Goal: Transaction & Acquisition: Obtain resource

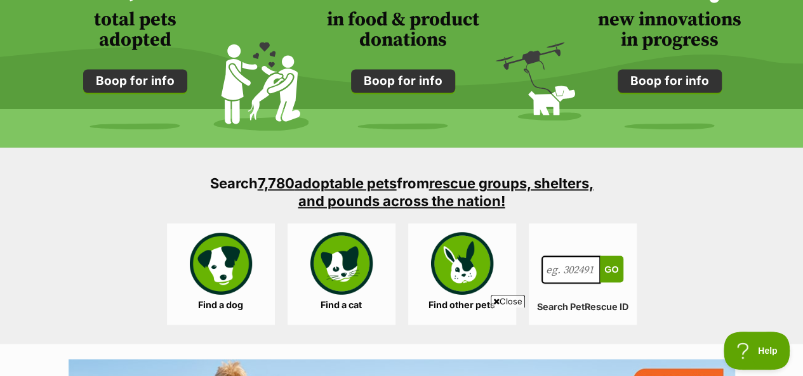
scroll to position [1142, 0]
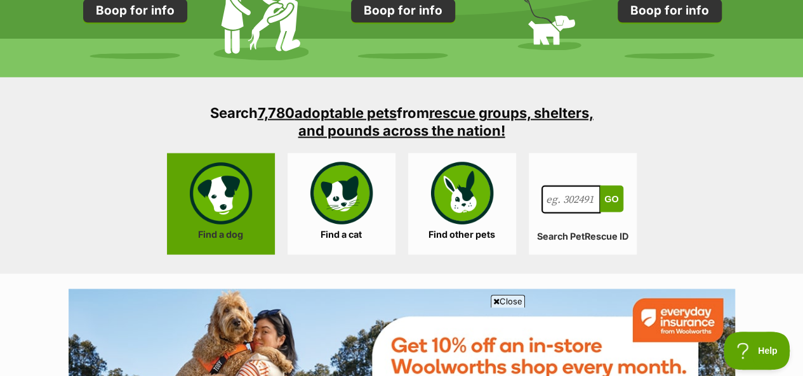
click at [210, 187] on link "Find a dog" at bounding box center [221, 204] width 108 height 102
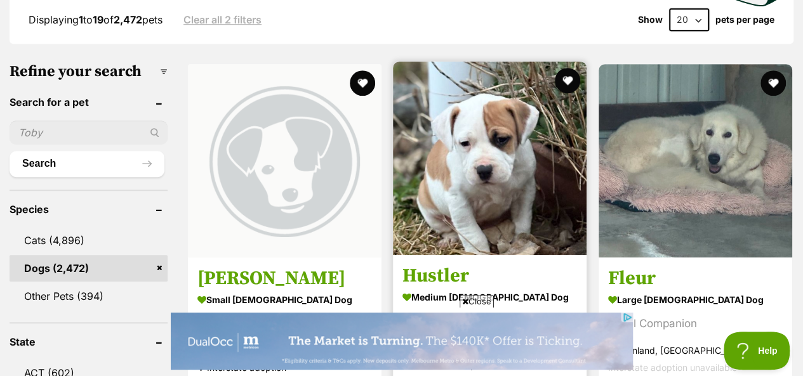
click at [475, 313] on div "So handsome" at bounding box center [489, 321] width 174 height 17
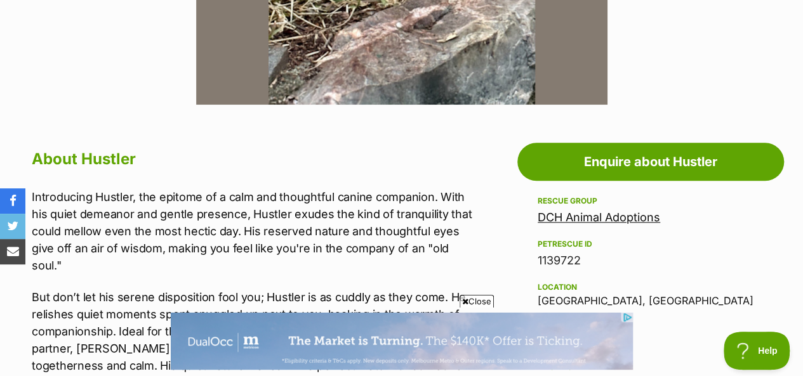
scroll to position [571, 0]
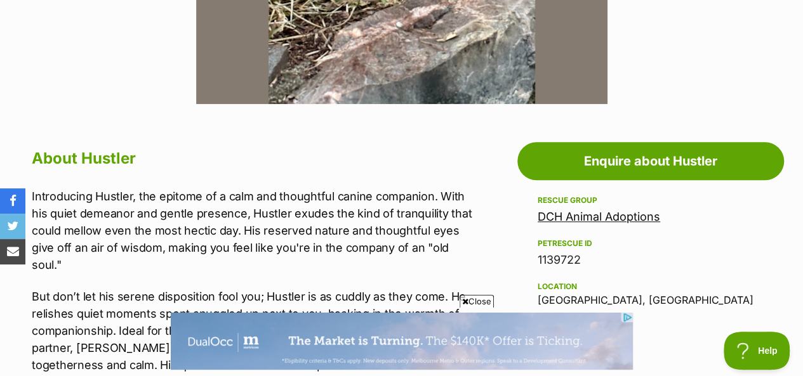
click at [478, 301] on span "Close" at bounding box center [476, 301] width 34 height 13
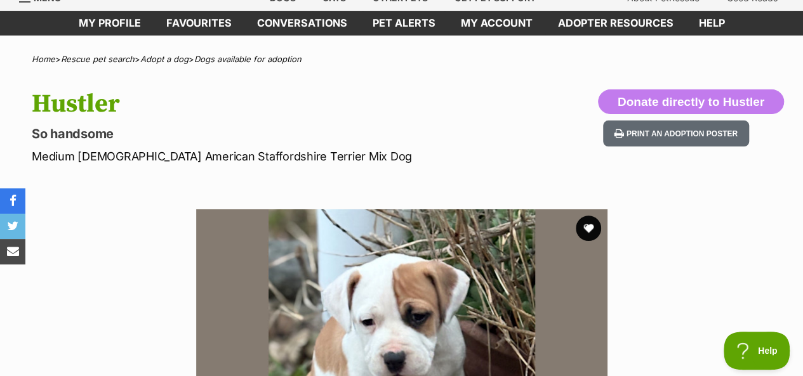
scroll to position [0, 0]
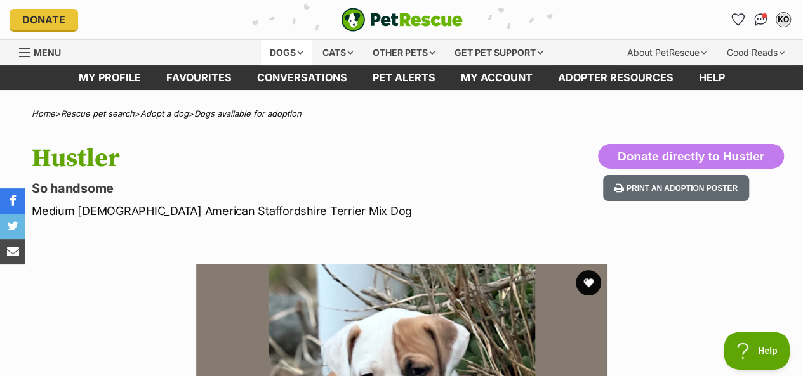
click at [284, 47] on div "Dogs" at bounding box center [286, 52] width 51 height 25
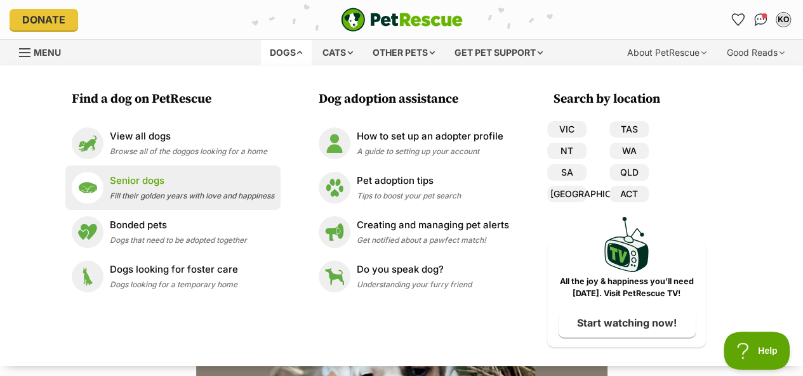
click at [146, 187] on p "Senior dogs" at bounding box center [192, 181] width 164 height 15
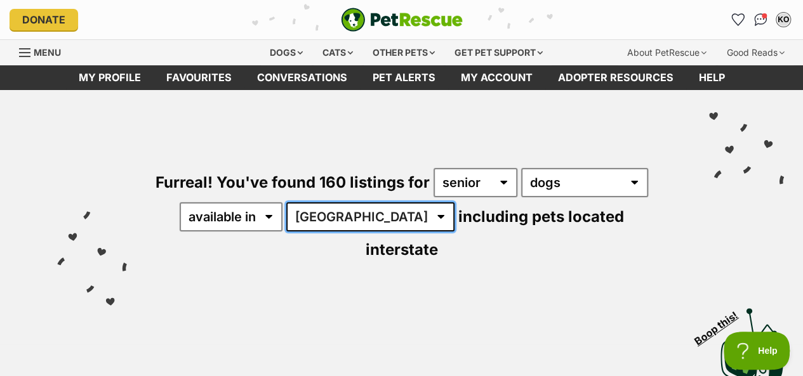
click at [364, 218] on select "Australia ACT NSW NT QLD SA TAS VIC WA" at bounding box center [370, 216] width 168 height 29
select select "VIC"
click at [288, 202] on select "Australia ACT NSW NT QLD SA TAS VIC WA" at bounding box center [370, 216] width 168 height 29
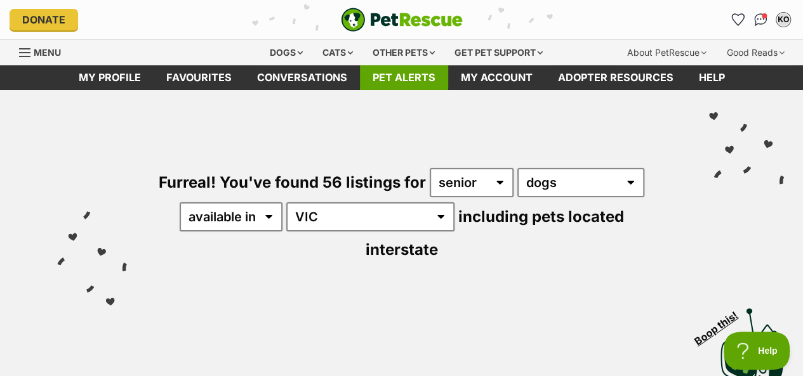
click at [388, 76] on link "Pet alerts" at bounding box center [404, 77] width 88 height 25
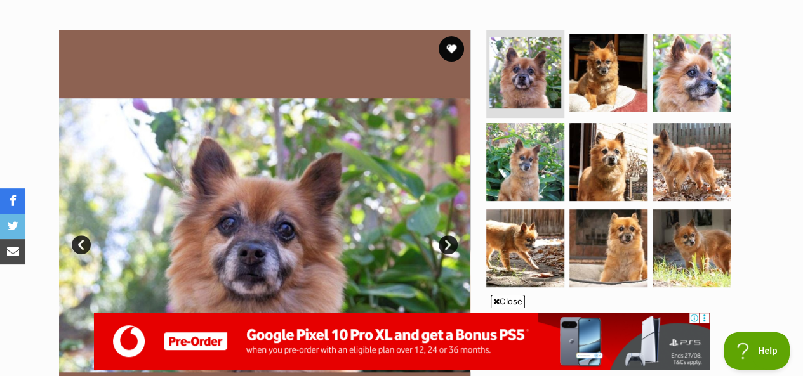
scroll to position [254, 0]
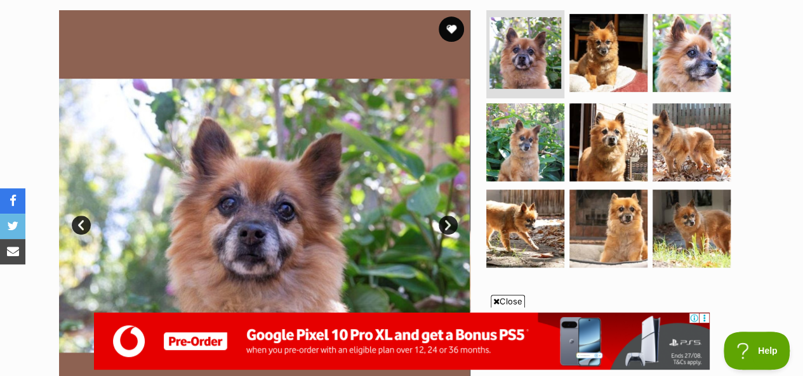
click at [508, 299] on span "Close" at bounding box center [507, 301] width 34 height 13
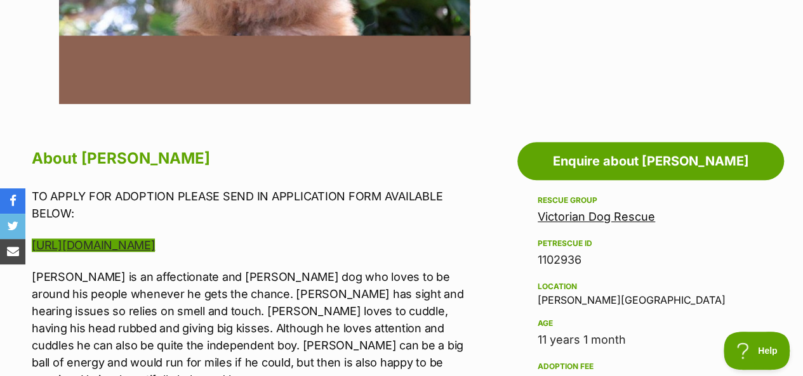
scroll to position [0, 0]
click at [142, 244] on link "https://www.victoriandogrescue.org.au/adopt/" at bounding box center [93, 245] width 123 height 13
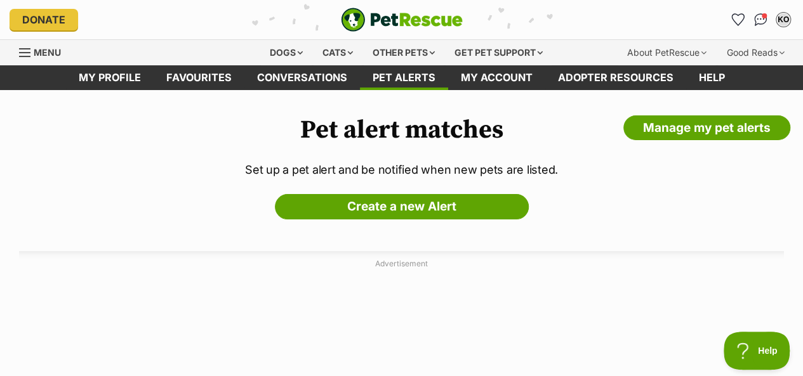
click at [345, 11] on img "PetRescue" at bounding box center [402, 20] width 122 height 24
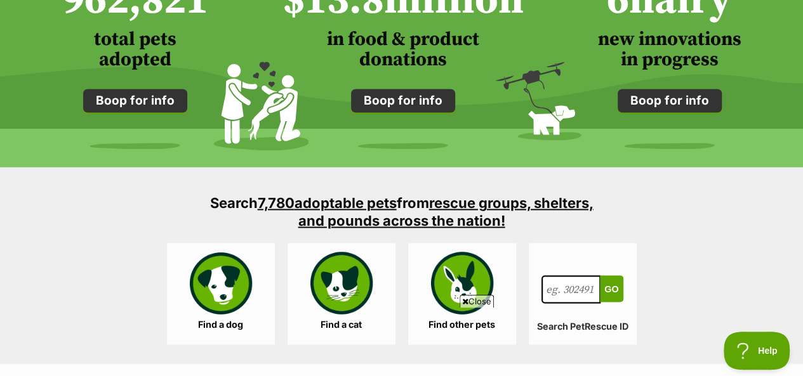
scroll to position [1079, 0]
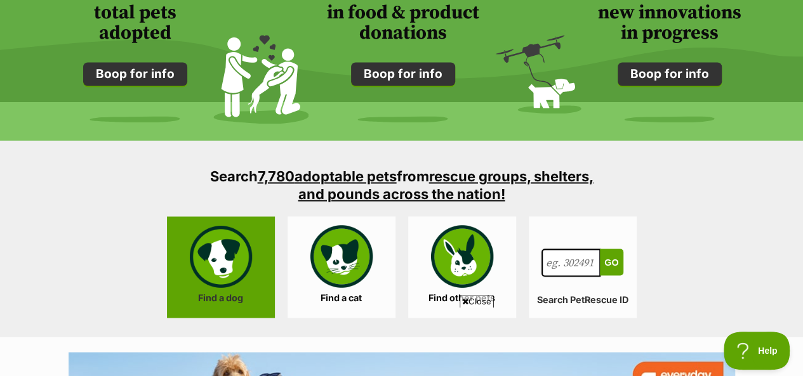
click at [212, 254] on link "Find a dog" at bounding box center [221, 267] width 108 height 102
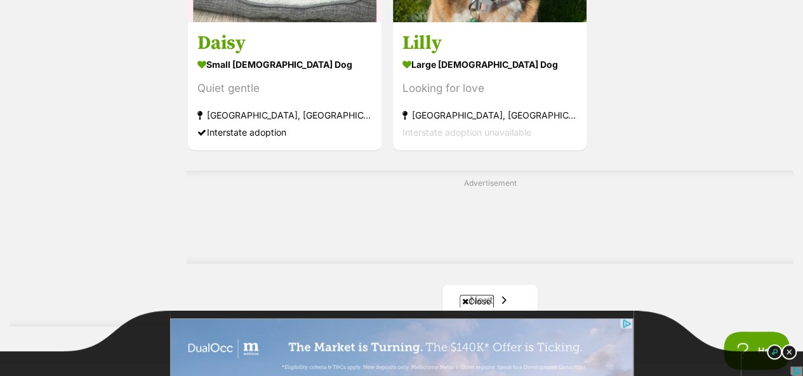
scroll to position [2918, 0]
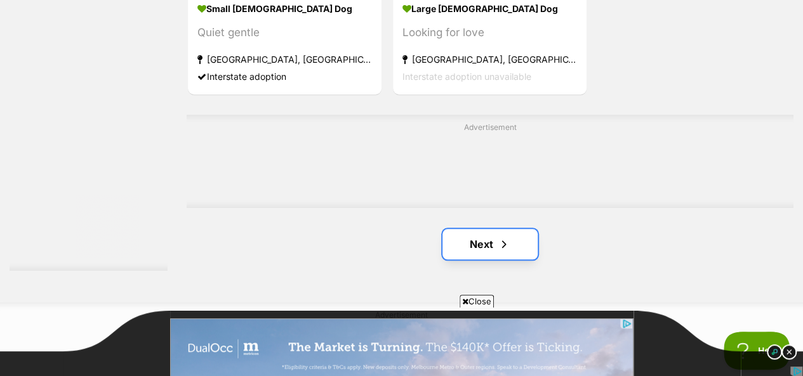
click at [485, 229] on link "Next" at bounding box center [489, 244] width 95 height 30
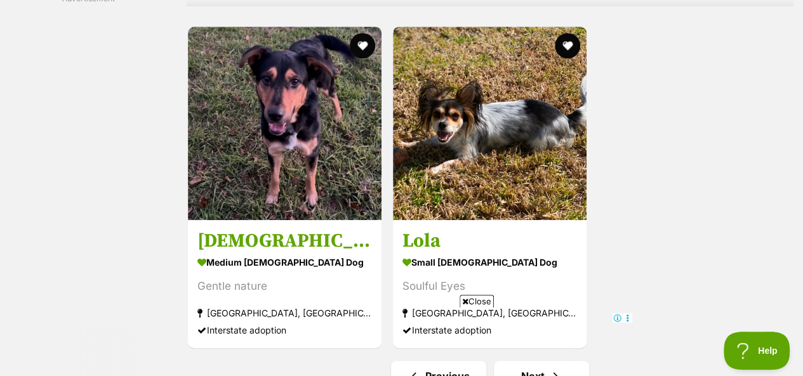
scroll to position [2855, 0]
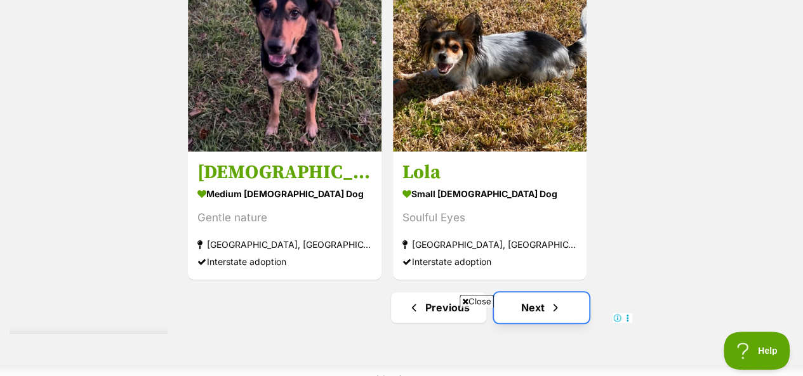
click at [543, 292] on link "Next" at bounding box center [541, 307] width 95 height 30
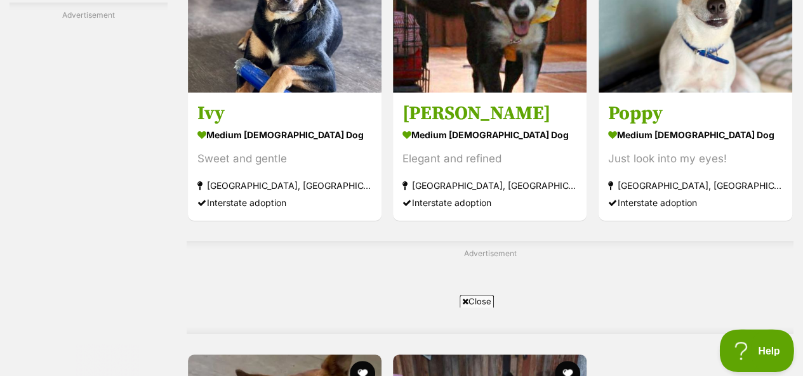
scroll to position [2571, 0]
